Goal: Information Seeking & Learning: Understand process/instructions

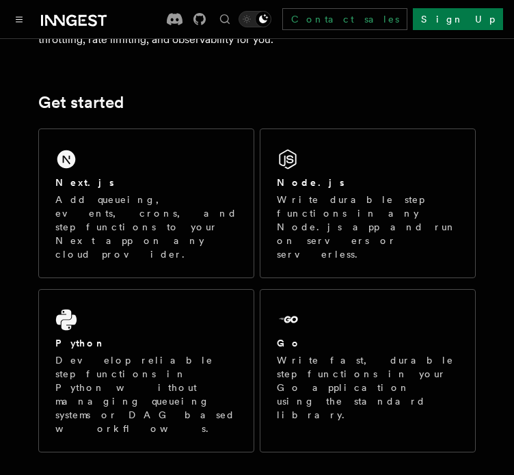
scroll to position [169, 0]
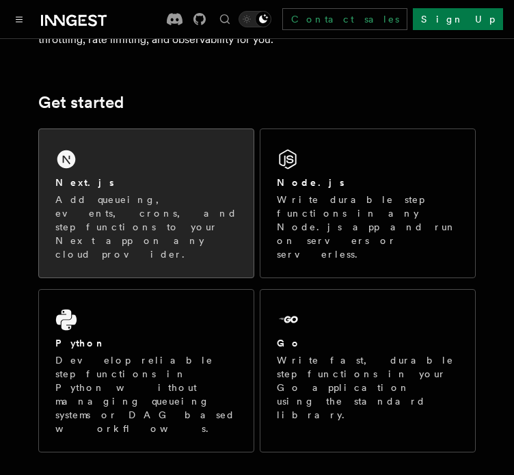
click at [148, 210] on p "Add queueing, events, crons, and step functions to your Next app on any cloud p…" at bounding box center [146, 227] width 182 height 68
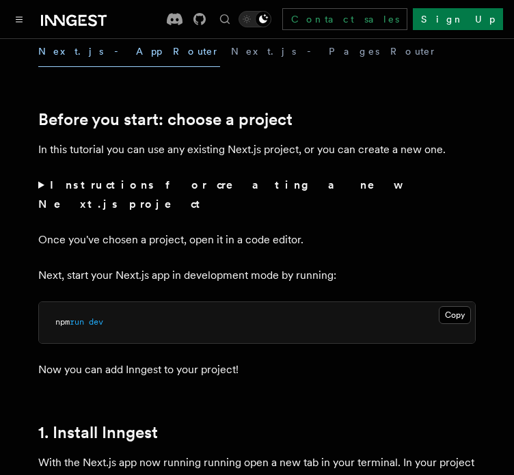
scroll to position [426, 0]
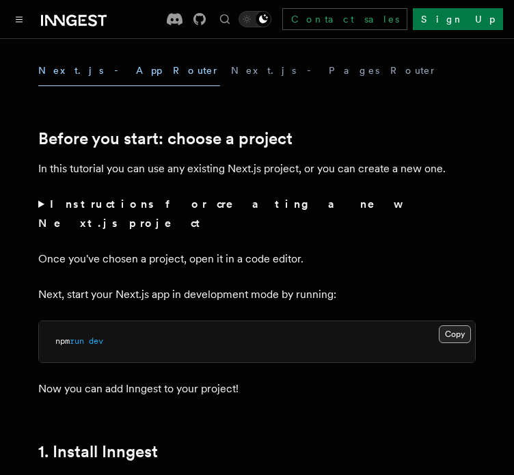
click at [462, 325] on button "Copy Copied" at bounding box center [455, 334] width 32 height 18
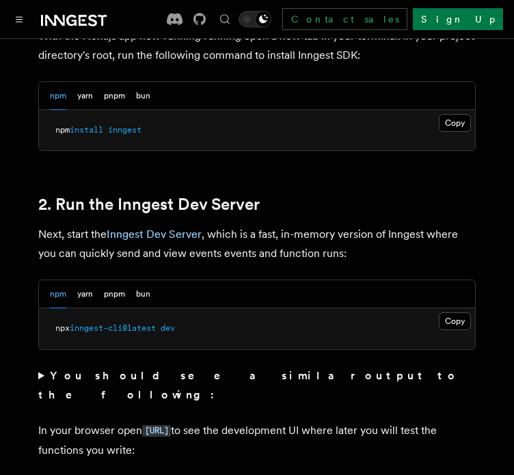
scroll to position [872, 0]
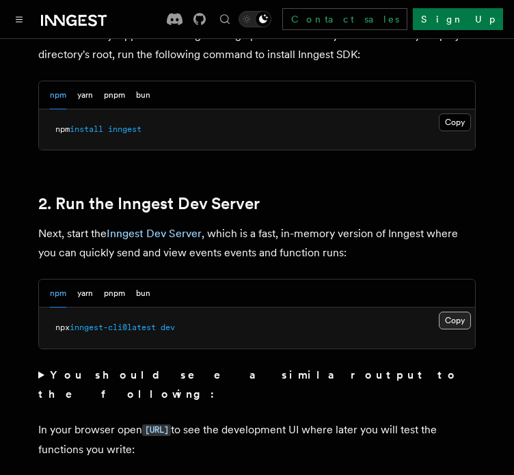
click at [462, 312] on button "Copy Copied" at bounding box center [455, 321] width 32 height 18
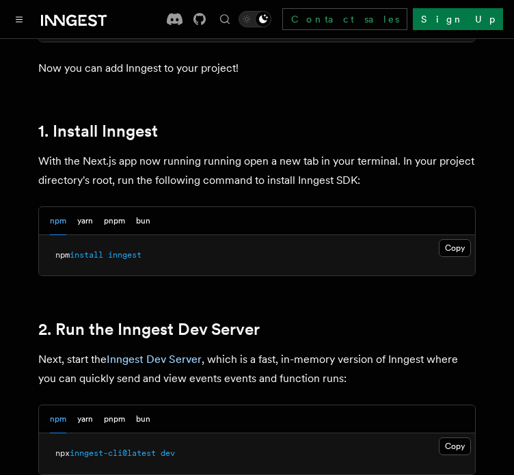
scroll to position [746, 0]
click at [451, 239] on button "Copy Copied" at bounding box center [455, 248] width 32 height 18
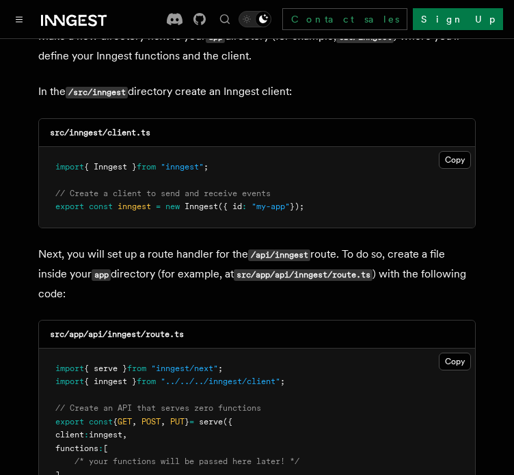
scroll to position [1743, 0]
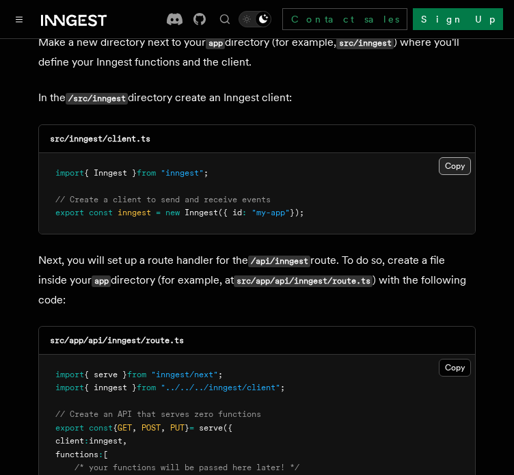
click at [450, 157] on button "Copy Copied" at bounding box center [455, 166] width 32 height 18
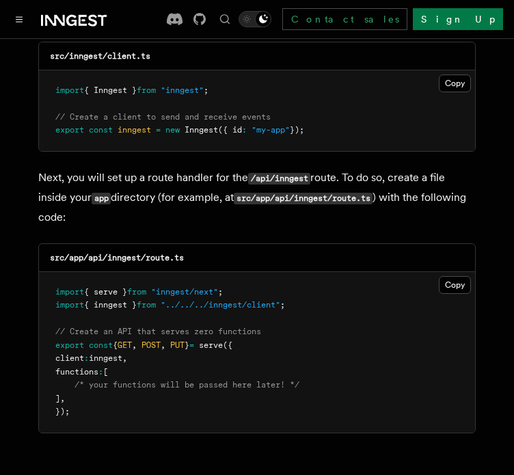
scroll to position [1830, 0]
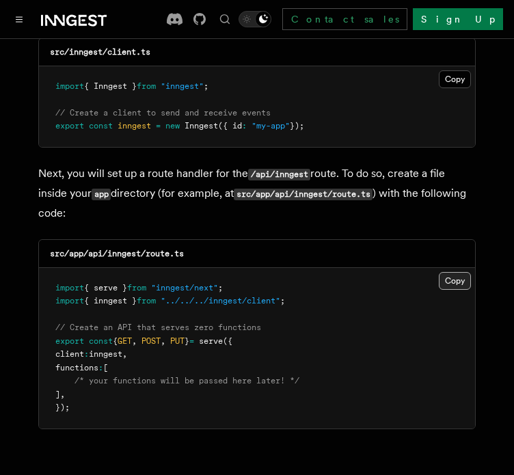
click at [457, 272] on button "Copy Copied" at bounding box center [455, 281] width 32 height 18
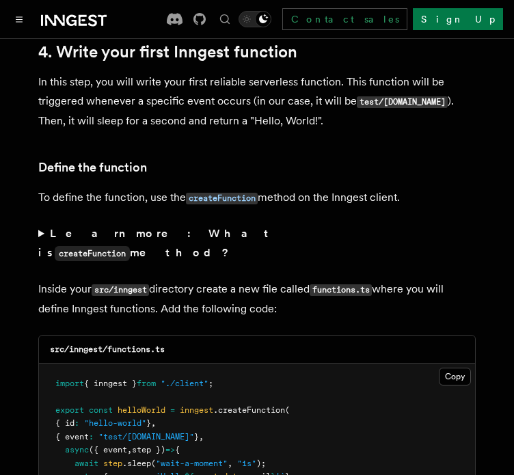
scroll to position [2263, 0]
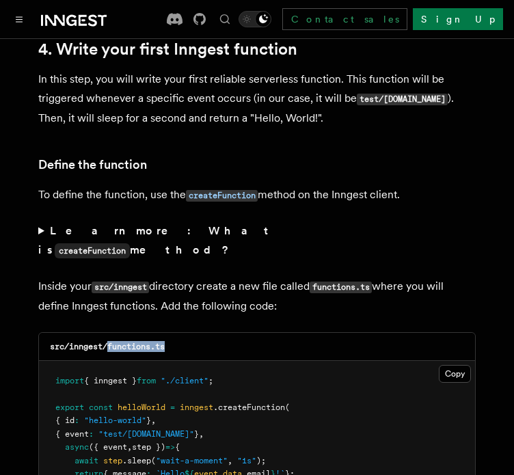
drag, startPoint x: 169, startPoint y: 291, endPoint x: 110, endPoint y: 289, distance: 59.5
click at [110, 333] on div "src/inngest/functions.ts" at bounding box center [257, 347] width 436 height 28
copy code "functions.ts"
click at [448, 365] on button "Copy Copied" at bounding box center [455, 374] width 32 height 18
